Goal: Task Accomplishment & Management: Complete application form

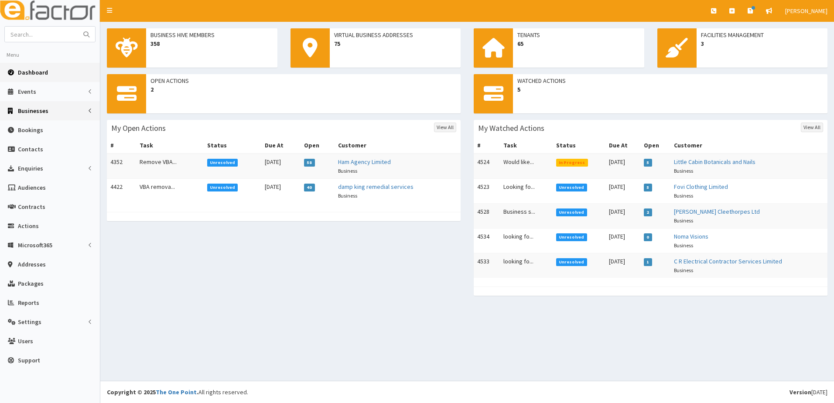
click at [34, 113] on span "Businesses" at bounding box center [33, 111] width 31 height 8
click at [31, 126] on span "Businesses" at bounding box center [34, 127] width 30 height 8
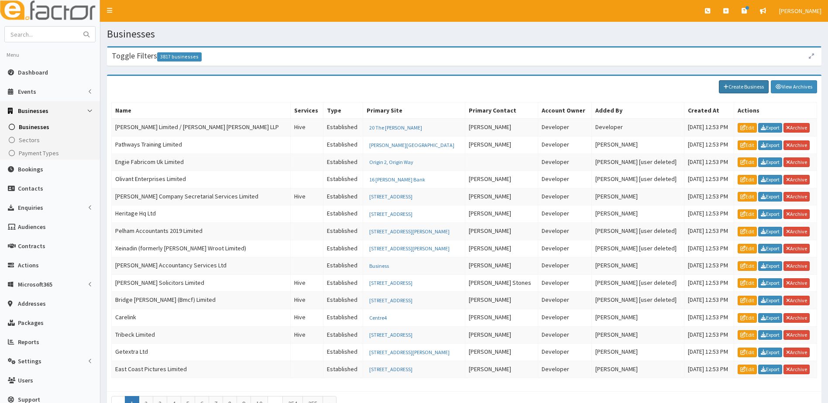
click at [744, 91] on link "Create Business" at bounding box center [744, 86] width 50 height 13
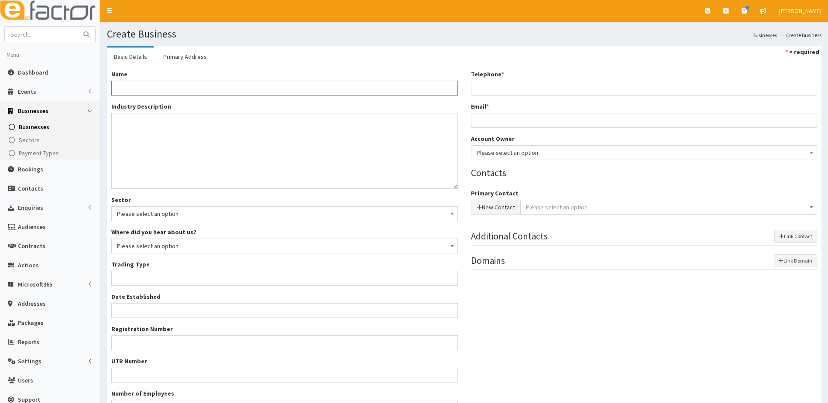
click at [138, 88] on input "Name *" at bounding box center [284, 88] width 346 height 15
click at [121, 91] on input "Name *" at bounding box center [284, 88] width 346 height 15
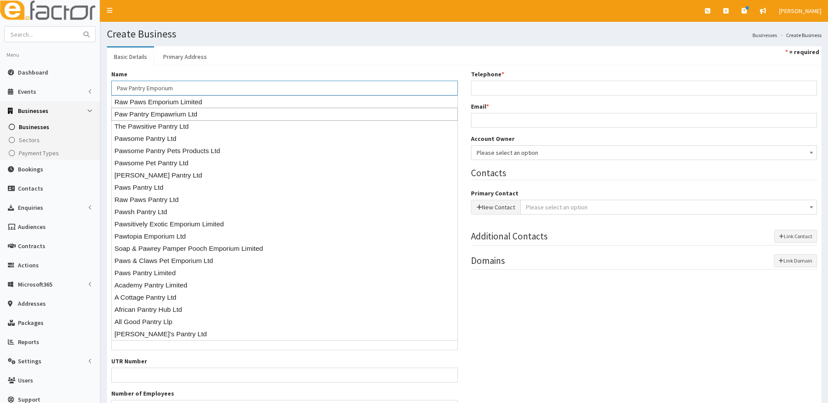
click at [161, 115] on div "Paw Pantry Empawrium Ltd" at bounding box center [284, 114] width 346 height 13
type input "Paw Pantry Empawrium Ltd"
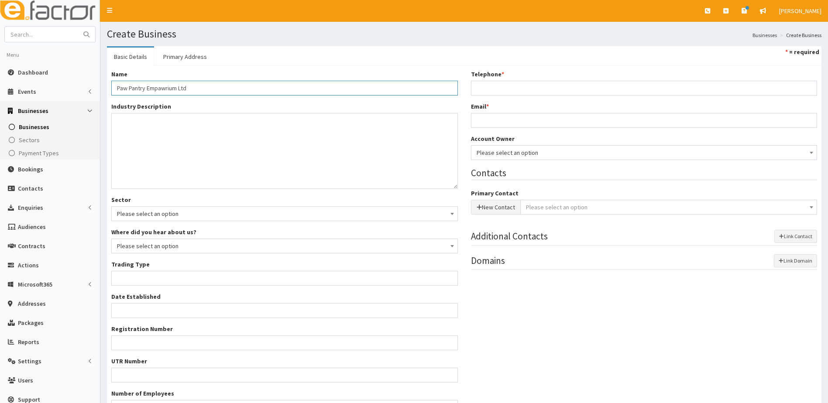
type input "Private limited company"
type input "16426839"
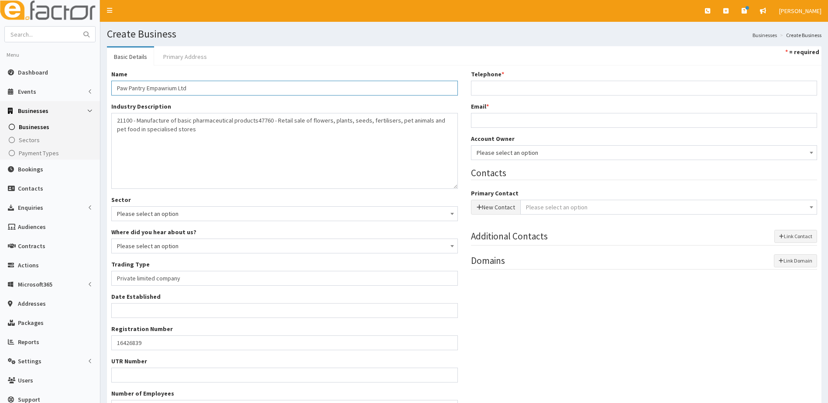
type input "Paw Pantry Empawrium Ltd"
click at [184, 58] on link "Primary Address" at bounding box center [185, 57] width 58 height 18
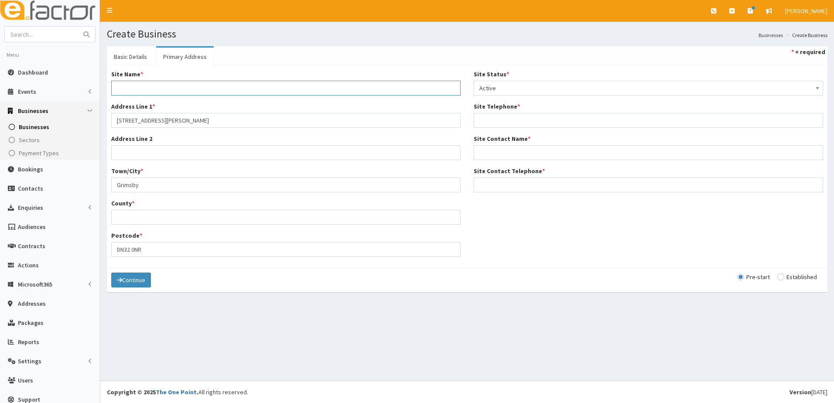
click at [147, 89] on input "Site Name *" at bounding box center [286, 88] width 350 height 15
type input "Home"
click at [122, 216] on input "County *" at bounding box center [286, 217] width 350 height 15
type input "North East lincolnshire"
click at [423, 285] on div "Continue Pre-start Established" at bounding box center [467, 280] width 721 height 24
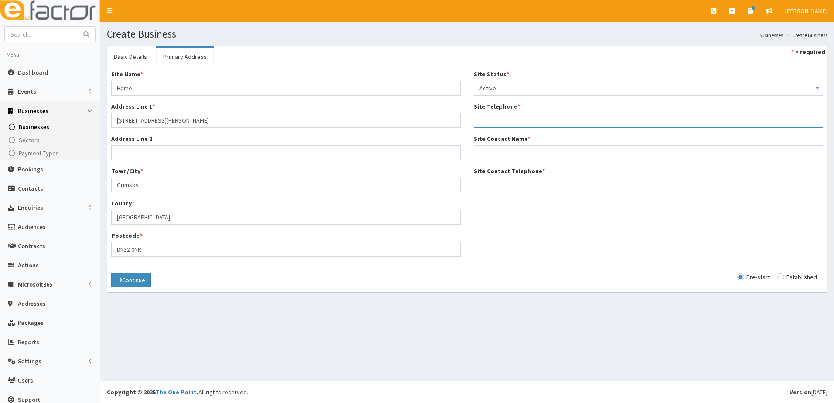
click at [499, 120] on input "Site Telephone *" at bounding box center [649, 120] width 350 height 15
type input "01472 000000"
click at [513, 152] on input "Site Contact Name *" at bounding box center [649, 152] width 350 height 15
click at [494, 154] on input "Craig piper" at bounding box center [649, 152] width 350 height 15
type input "Craig Piper"
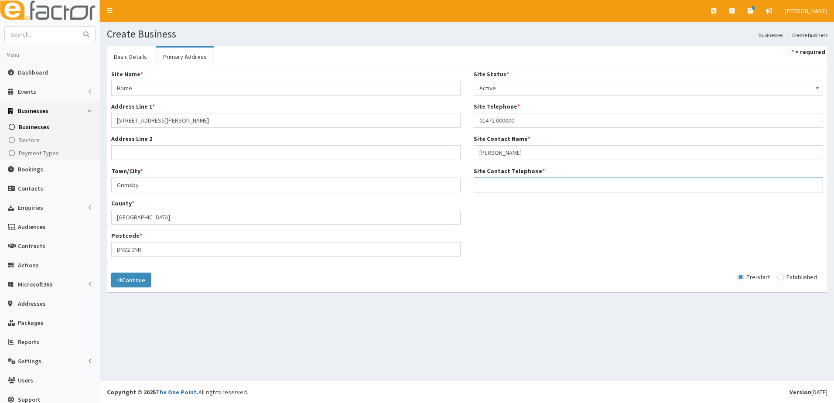
click at [487, 185] on input "Site Contact Telephone *" at bounding box center [649, 185] width 350 height 15
type input "01472 000000"
click at [127, 58] on link "Basic Details" at bounding box center [130, 57] width 47 height 18
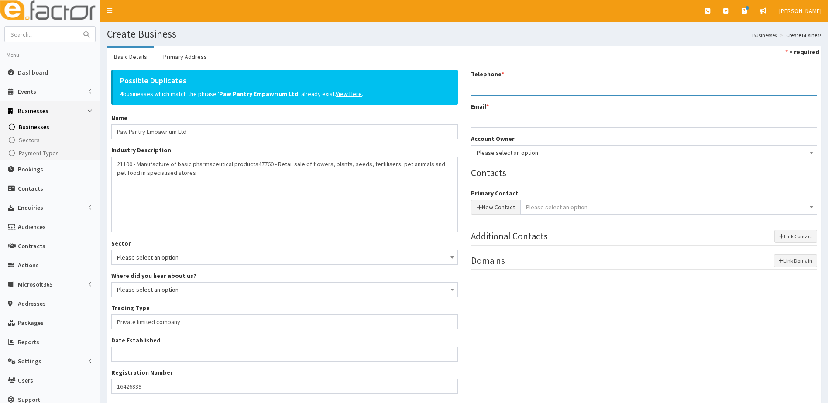
click at [490, 85] on input "Telephone *" at bounding box center [644, 88] width 346 height 15
type input "01472 000000"
click at [487, 123] on input "Email *" at bounding box center [644, 120] width 346 height 15
click at [494, 120] on input "Email *" at bounding box center [644, 120] width 346 height 15
paste input "pawpantryempawrium@gmail.com"
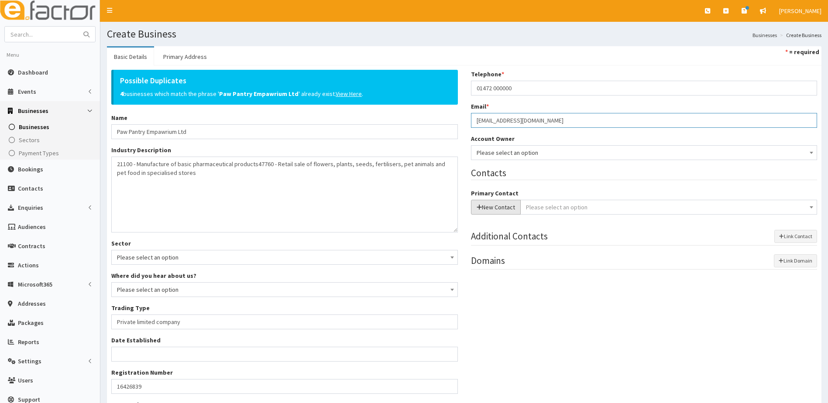
type input "pawpantryempawrium@gmail.com"
click at [489, 209] on button "New Contact" at bounding box center [496, 207] width 50 height 15
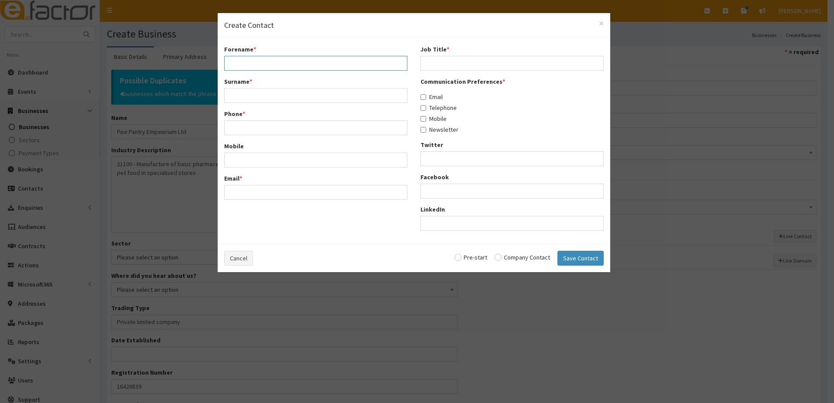
click at [290, 61] on input "Forename *" at bounding box center [315, 63] width 183 height 15
type input "Craig"
type input "Piper"
click at [244, 158] on div "Mobile" at bounding box center [315, 166] width 183 height 26
drag, startPoint x: 246, startPoint y: 126, endPoint x: 256, endPoint y: 123, distance: 10.4
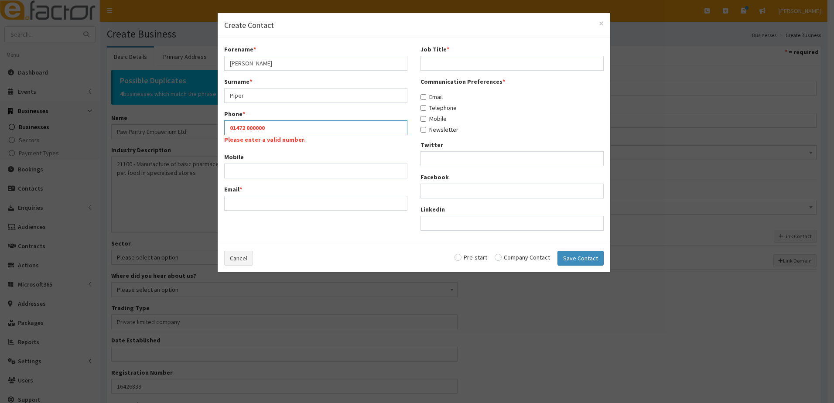
click at [248, 125] on input "01472 000000" at bounding box center [315, 127] width 183 height 15
type input "01472000000"
click at [244, 189] on input "Email *" at bounding box center [315, 192] width 183 height 15
paste input "pawpantryempawrium@gmail.com"
type input "pawpantryempawrium@gmail.com"
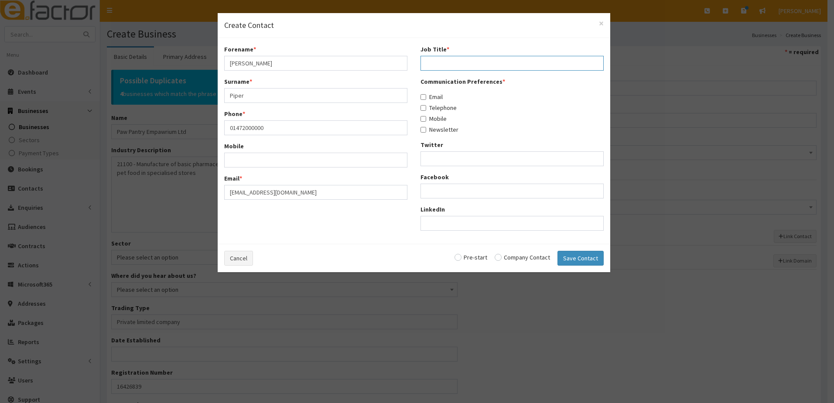
click at [432, 61] on input "Job Title *" at bounding box center [512, 63] width 183 height 15
type input "owner"
drag, startPoint x: 427, startPoint y: 98, endPoint x: 427, endPoint y: 104, distance: 6.5
click at [427, 98] on label "Email" at bounding box center [432, 97] width 22 height 9
click at [426, 98] on input "Email" at bounding box center [424, 97] width 6 height 6
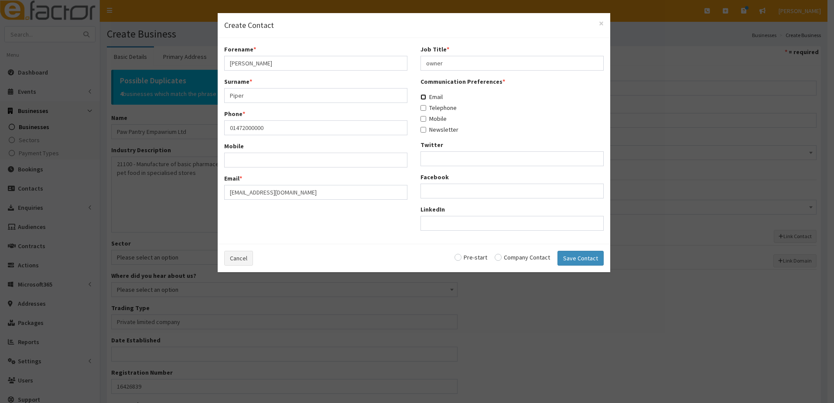
checkbox input "true"
click at [423, 109] on input "Telephone" at bounding box center [424, 108] width 6 height 6
checkbox input "true"
click at [422, 117] on input "Mobile" at bounding box center [424, 119] width 6 height 6
checkbox input "true"
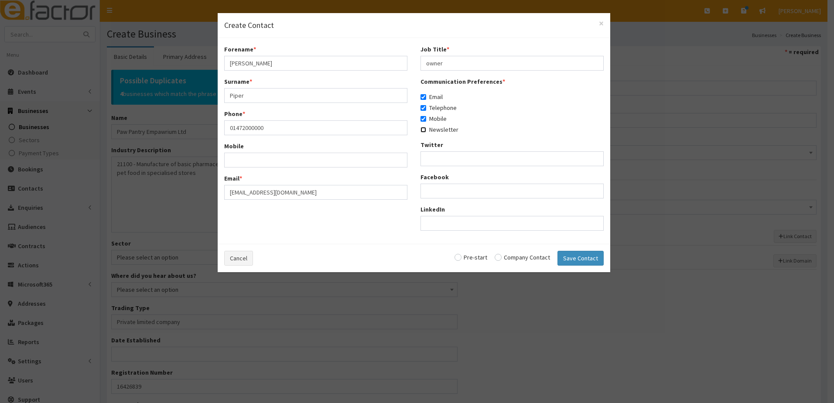
drag, startPoint x: 423, startPoint y: 131, endPoint x: 449, endPoint y: 213, distance: 86.4
click at [423, 131] on input "Newsletter" at bounding box center [424, 130] width 6 height 6
checkbox input "true"
click at [462, 258] on input "radio" at bounding box center [471, 257] width 33 height 6
radio input "true"
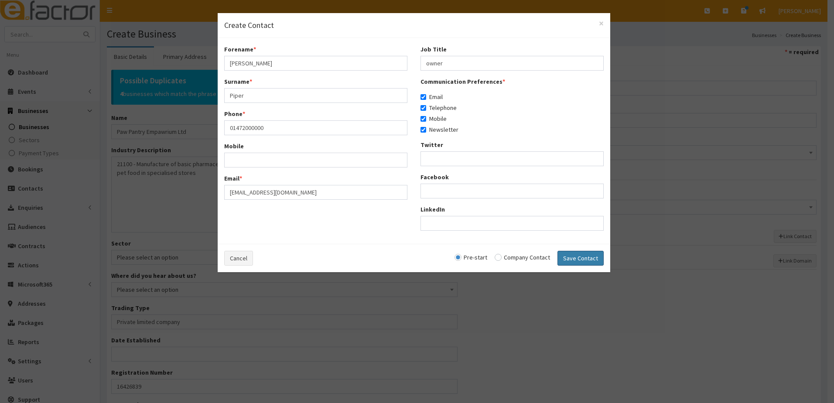
click at [576, 257] on button "Save Contact" at bounding box center [581, 258] width 46 height 15
checkbox input "false"
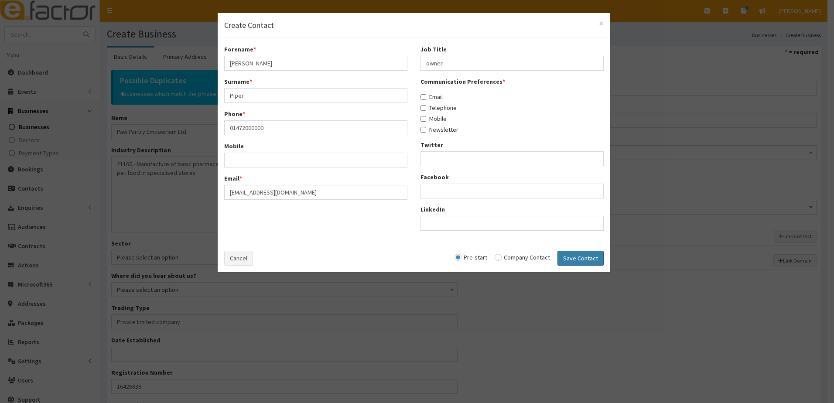
radio input "false"
select select "5264"
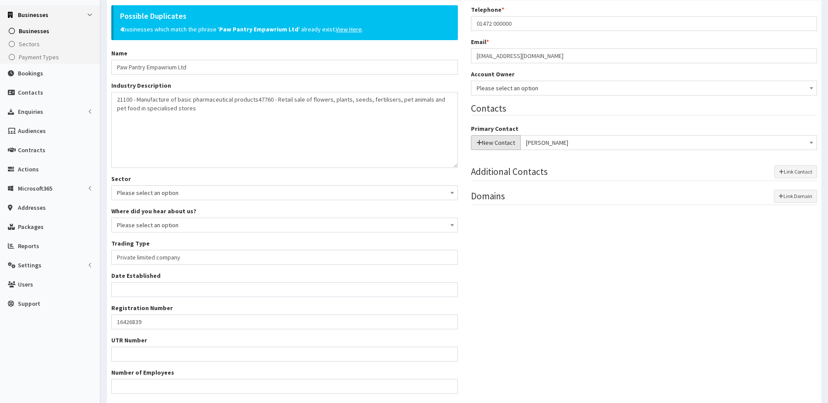
scroll to position [160, 0]
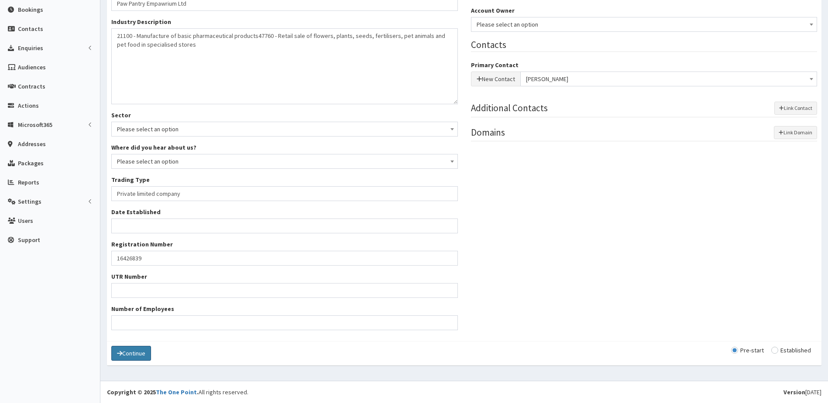
click at [143, 359] on button "Continue" at bounding box center [131, 353] width 40 height 15
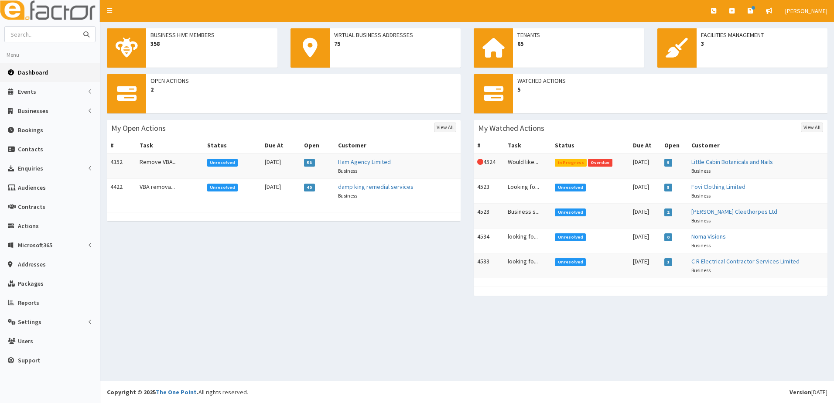
click at [41, 37] on input "text" at bounding box center [41, 34] width 73 height 15
type input "piper"
click at [78, 27] on button "submit" at bounding box center [86, 34] width 17 height 15
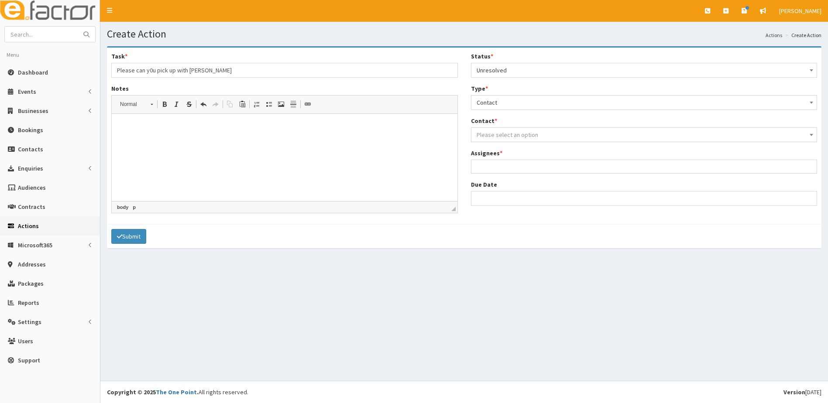
select select "1"
select select "contact"
select select
click at [497, 165] on ul at bounding box center [644, 165] width 346 height 11
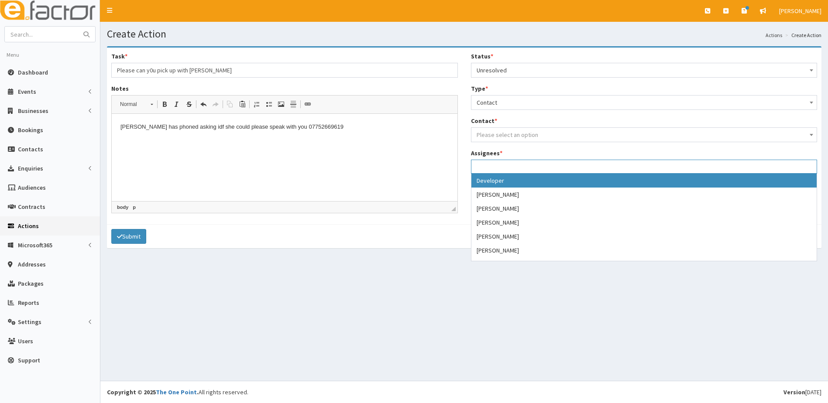
click at [499, 134] on span "Please select an option" at bounding box center [508, 135] width 62 height 8
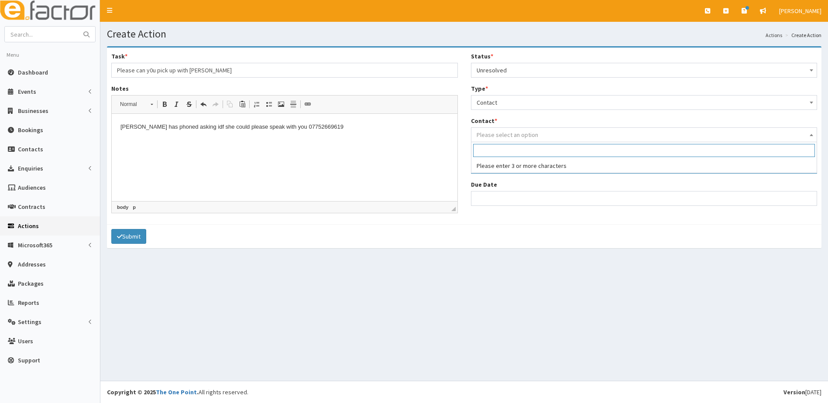
drag, startPoint x: 387, startPoint y: 154, endPoint x: 401, endPoint y: 154, distance: 14.0
click at [387, 141] on html "Kim has phoned asking idf she could please speak with you 07752669619" at bounding box center [285, 127] width 346 height 27
click at [490, 151] on input "search" at bounding box center [644, 150] width 342 height 13
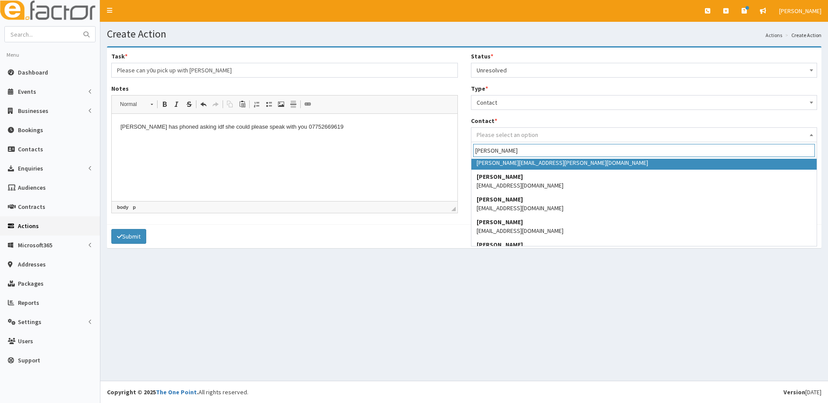
scroll to position [344, 0]
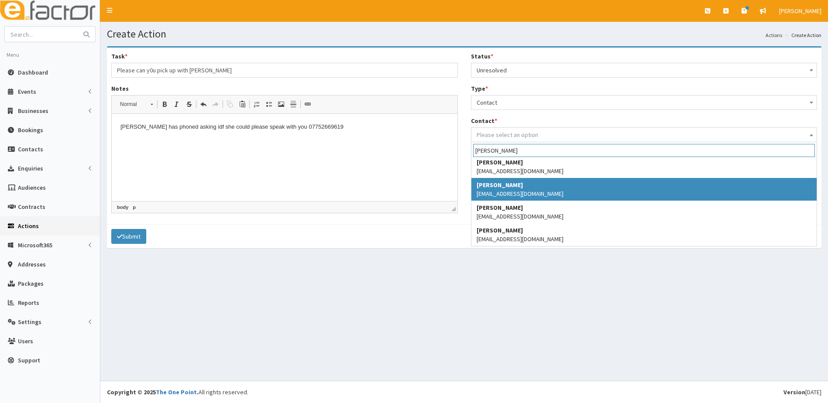
click at [352, 141] on html "Kim has phoned asking idf she could please speak with you 07752669619" at bounding box center [285, 127] width 346 height 27
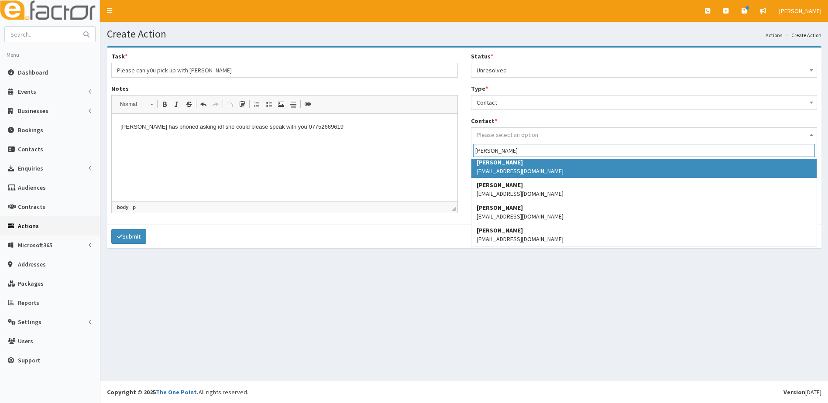
click at [489, 152] on input "Kim" at bounding box center [644, 150] width 342 height 13
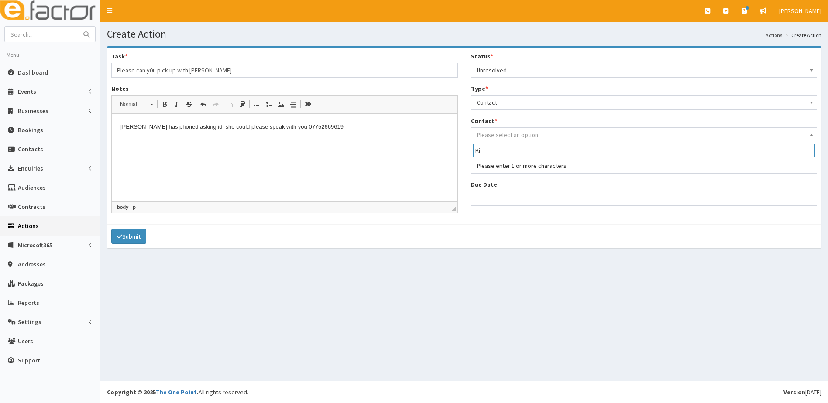
scroll to position [0, 0]
type input "K"
type input "bateman"
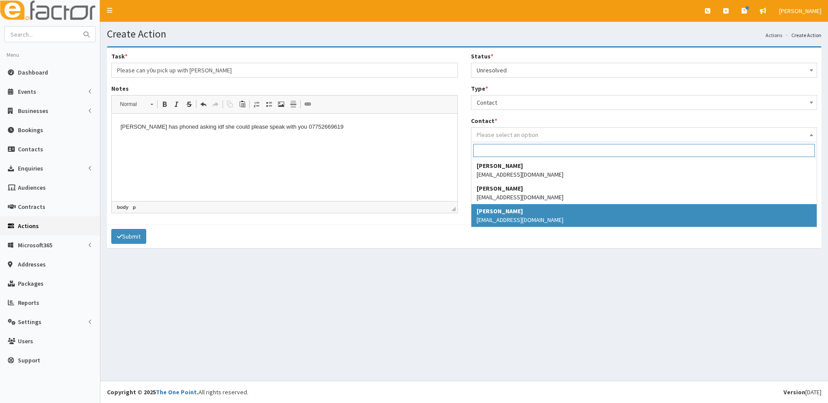
click at [481, 266] on div "Create Action Actions Create Action Task * Please can y0u pick up with Kim Note…" at bounding box center [463, 201] width 727 height 359
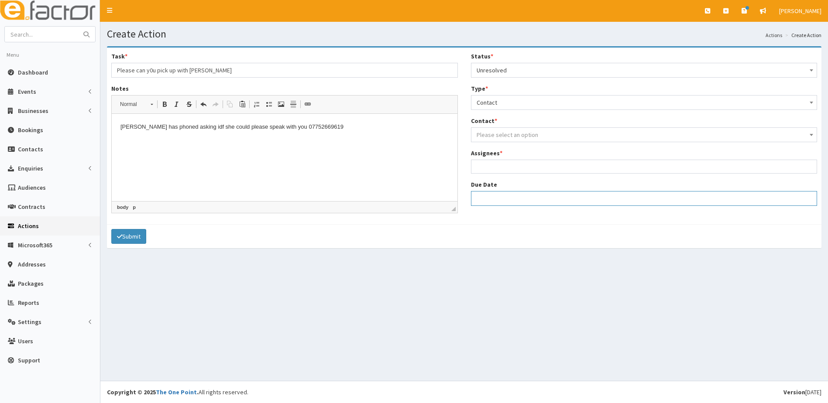
click at [480, 196] on input "Due Date" at bounding box center [644, 198] width 346 height 15
select select "12"
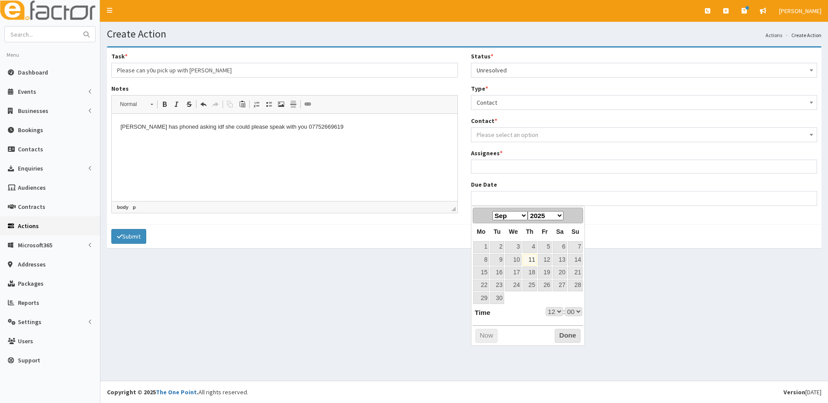
click at [484, 163] on ul at bounding box center [644, 165] width 346 height 11
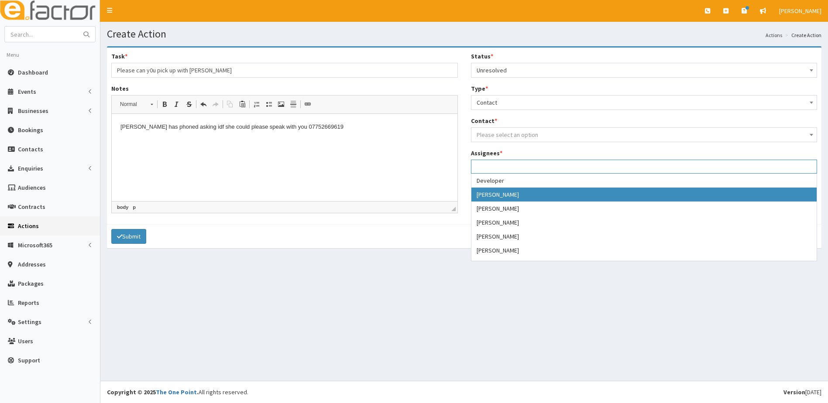
scroll to position [44, 0]
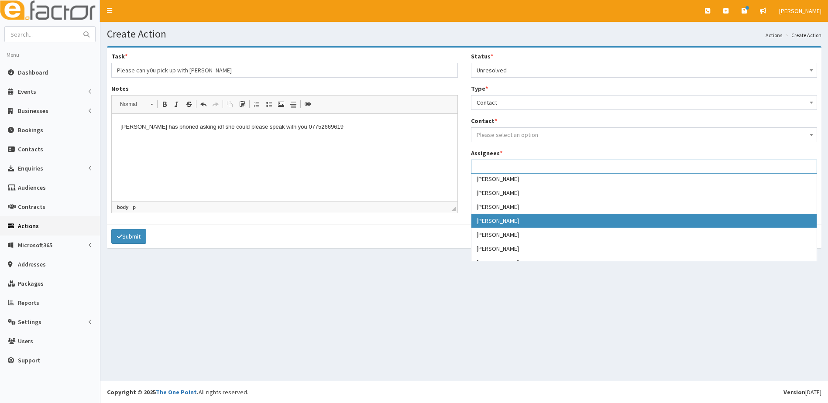
select select "16"
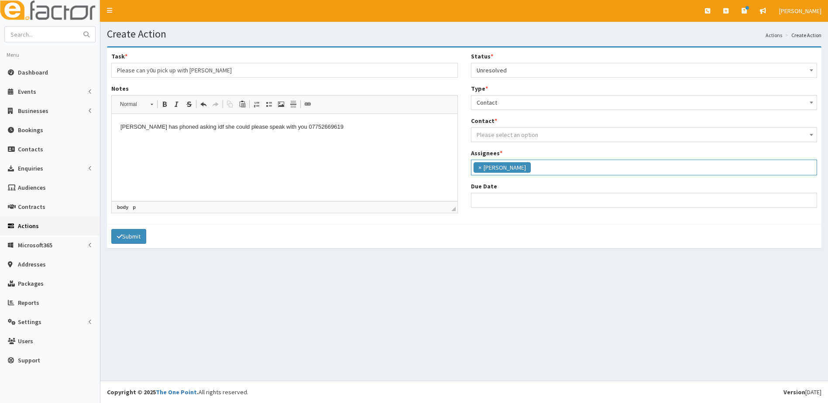
scroll to position [50, 0]
click at [489, 201] on input "Due Date" at bounding box center [644, 200] width 346 height 15
select select "12"
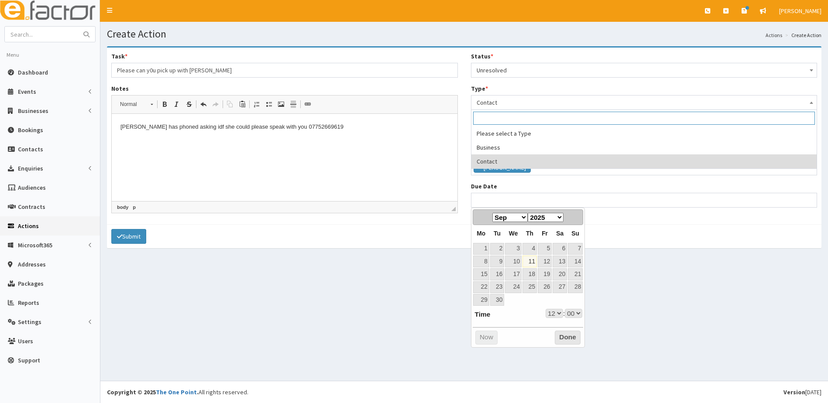
click at [529, 100] on span "Contact" at bounding box center [644, 102] width 335 height 12
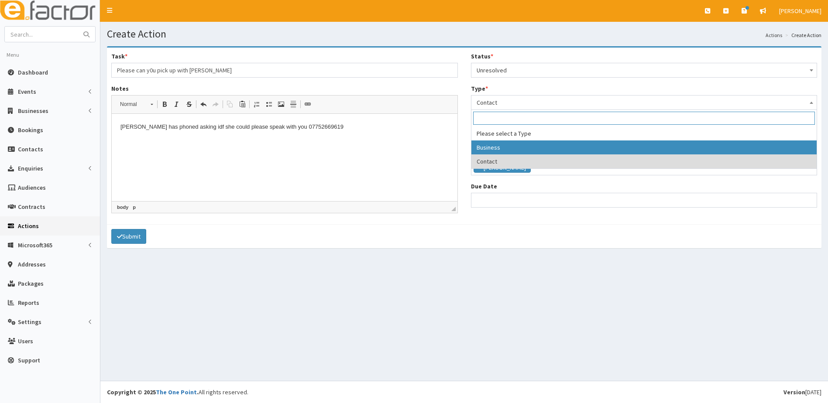
select select "business"
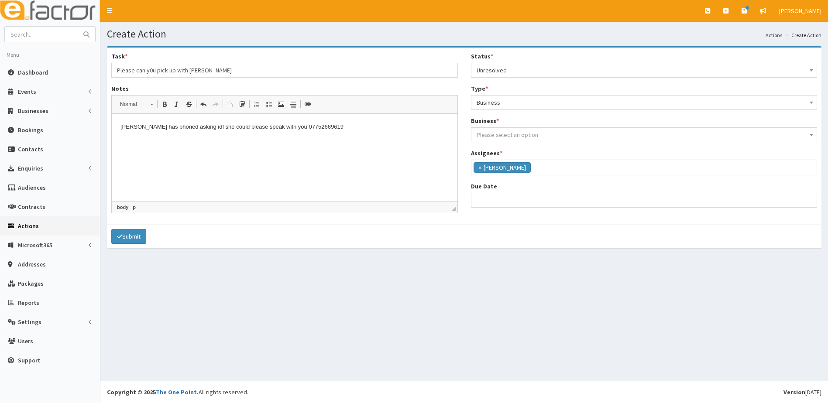
click at [496, 138] on span "Please select an option" at bounding box center [508, 135] width 62 height 8
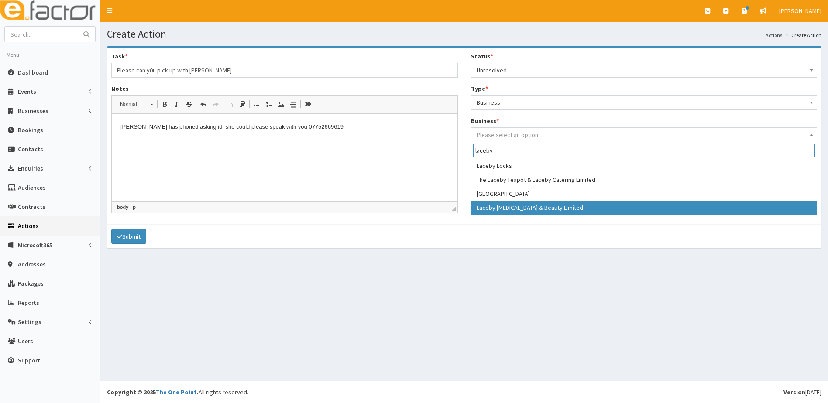
type input "laceby"
select select "4199"
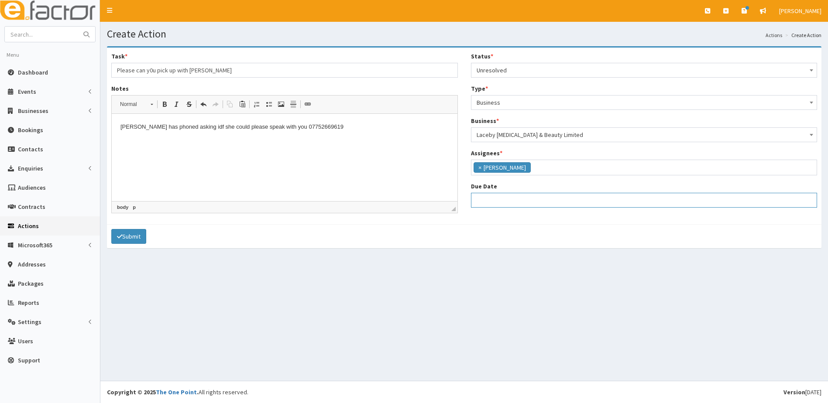
click at [495, 202] on input "Due Date" at bounding box center [644, 200] width 346 height 15
select select "12"
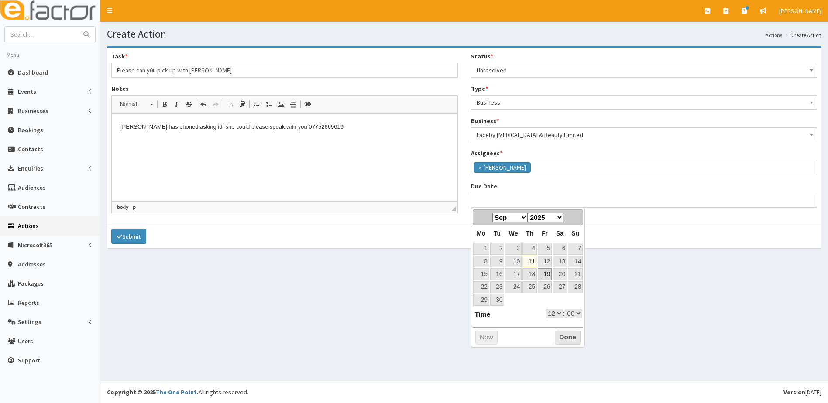
click at [550, 275] on link "19" at bounding box center [545, 274] width 14 height 12
type input "19-09-2025 12:00"
select select "12"
click at [556, 313] on select "00 01 02 03 04 05 06 07 08 09 10 11 12 13 14 15 16 17 18 19 20 21 22 23" at bounding box center [553, 313] width 17 height 9
type input "19-09-2025 17:00"
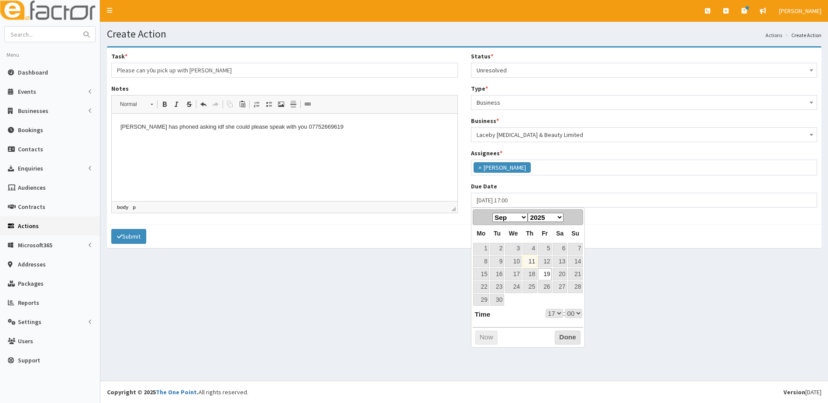
select select "17"
click at [565, 336] on button "Done" at bounding box center [568, 338] width 26 height 14
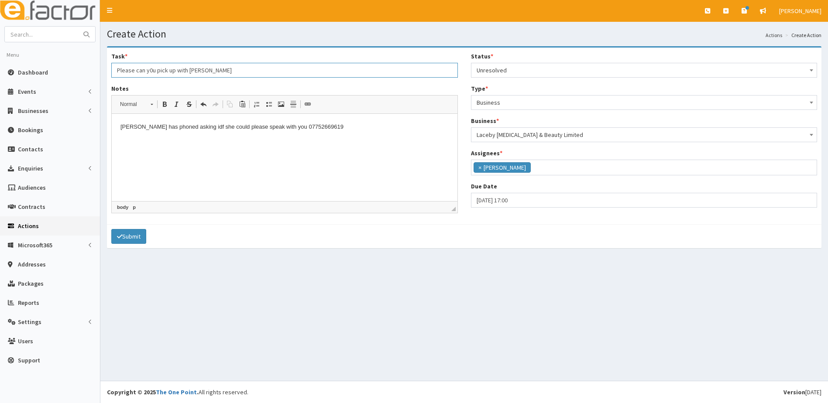
click at [151, 69] on input "Please can y0u pick up with Kim" at bounding box center [284, 70] width 346 height 15
type input "Please can you pick up with Kim"
click at [185, 125] on p "Kim has phoned asking idf she could please speak with you 07752669619" at bounding box center [284, 127] width 328 height 9
click at [337, 132] on html "Kim has phoned asking i f she could please speak with you 07752669619" at bounding box center [285, 127] width 346 height 27
click at [133, 238] on button "Submit" at bounding box center [128, 236] width 35 height 15
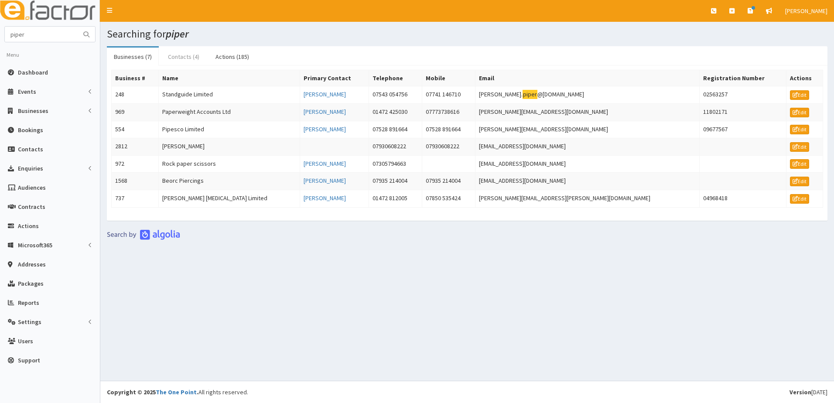
click at [182, 55] on link "Contacts (4)" at bounding box center [183, 57] width 45 height 18
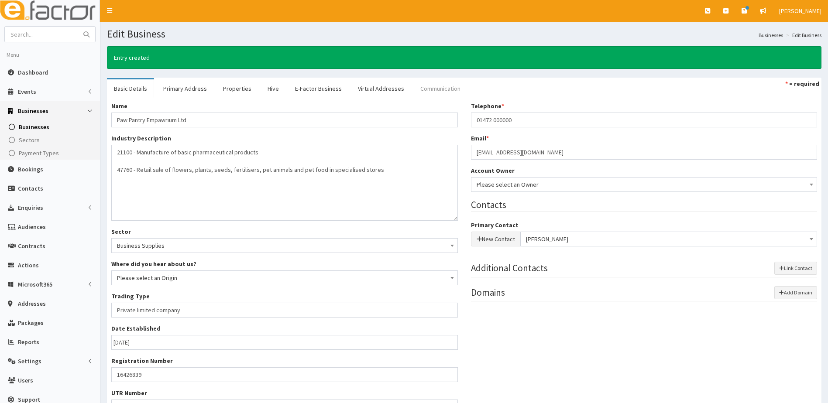
click at [440, 86] on link "Communication" at bounding box center [440, 88] width 54 height 18
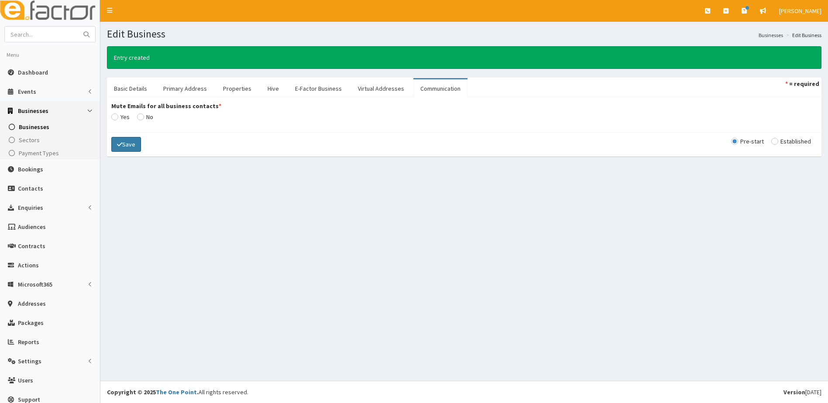
click at [127, 145] on button "Save" at bounding box center [126, 144] width 30 height 15
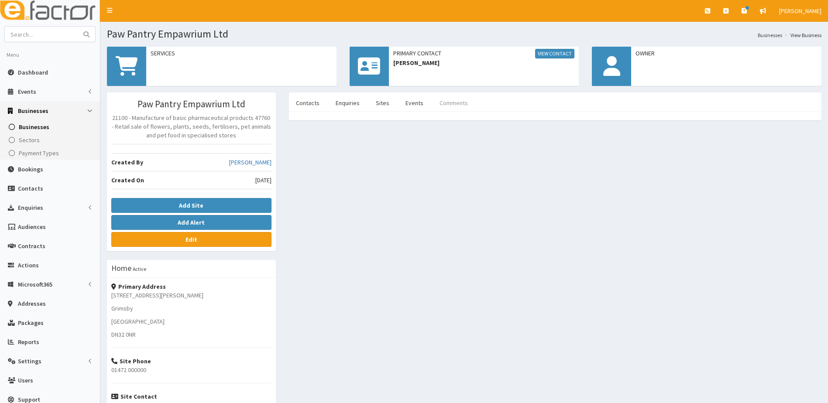
click at [446, 110] on link "Comments" at bounding box center [453, 103] width 42 height 18
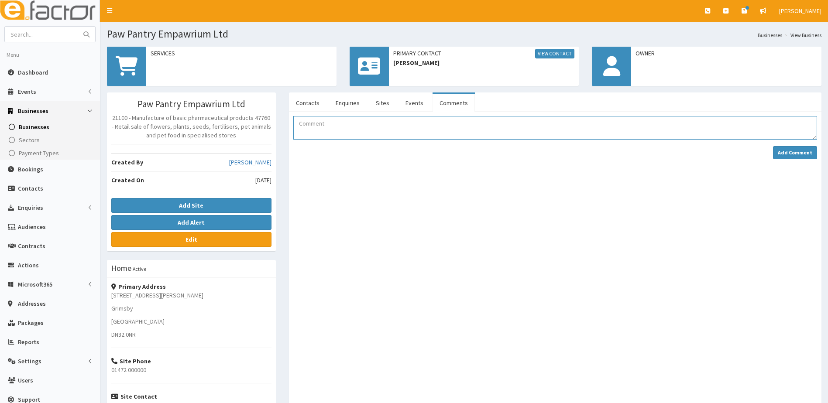
click at [314, 129] on textarea "Comment" at bounding box center [555, 128] width 524 height 24
type textarea "[PERSON_NAME] has enquired about a unit for his new business"
click at [26, 36] on input "text" at bounding box center [41, 34] width 73 height 15
type input "[PERSON_NAME]"
click at [78, 27] on button "submit" at bounding box center [86, 34] width 17 height 15
